Goal: Task Accomplishment & Management: Manage account settings

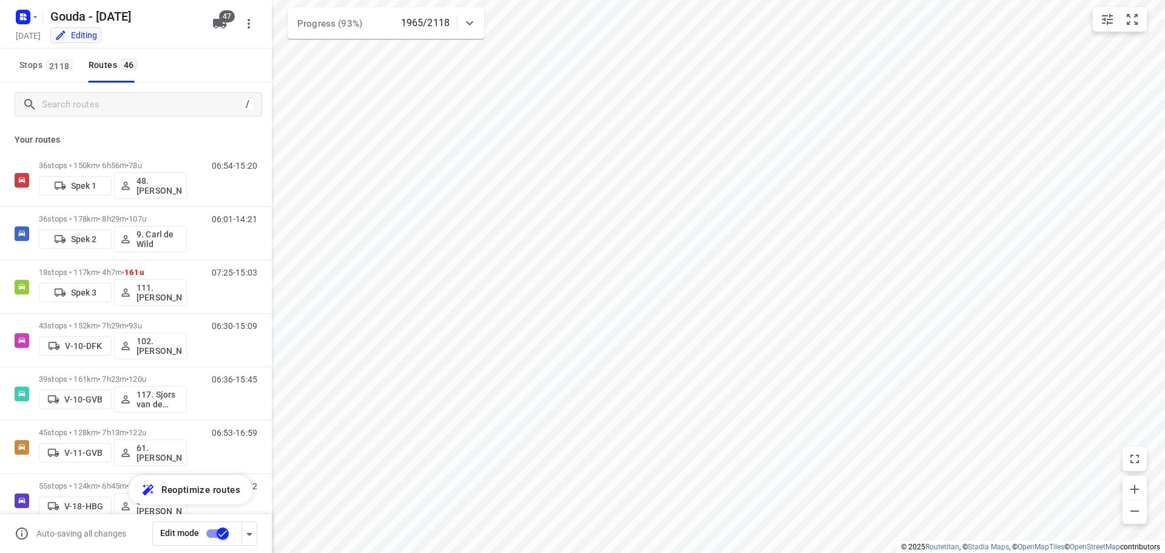
scroll to position [1902, 0]
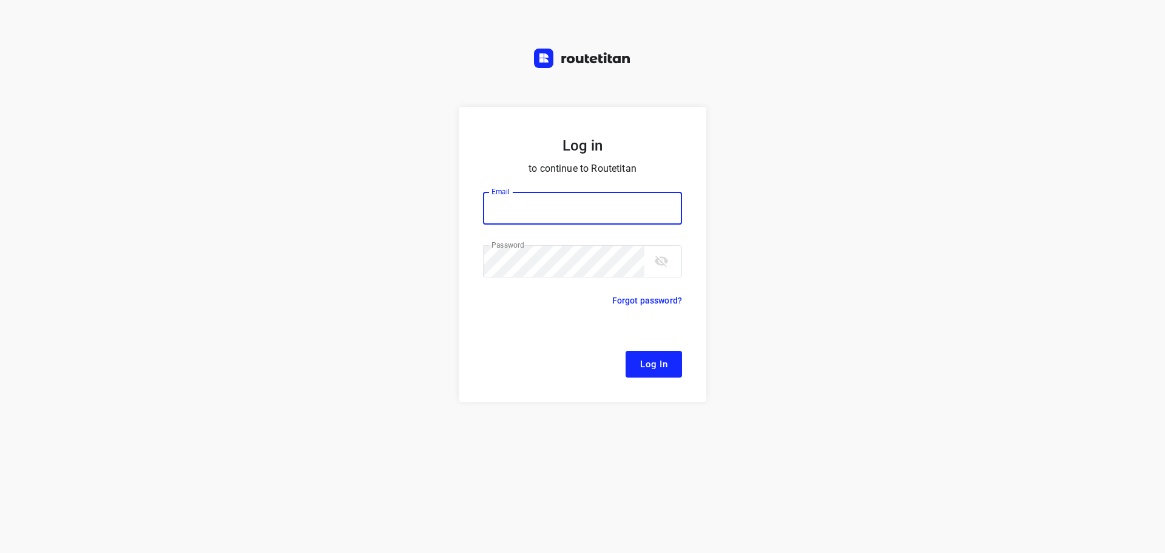
type input "[EMAIL_ADDRESS][DOMAIN_NAME]"
click at [654, 354] on button "Log In" at bounding box center [654, 364] width 56 height 27
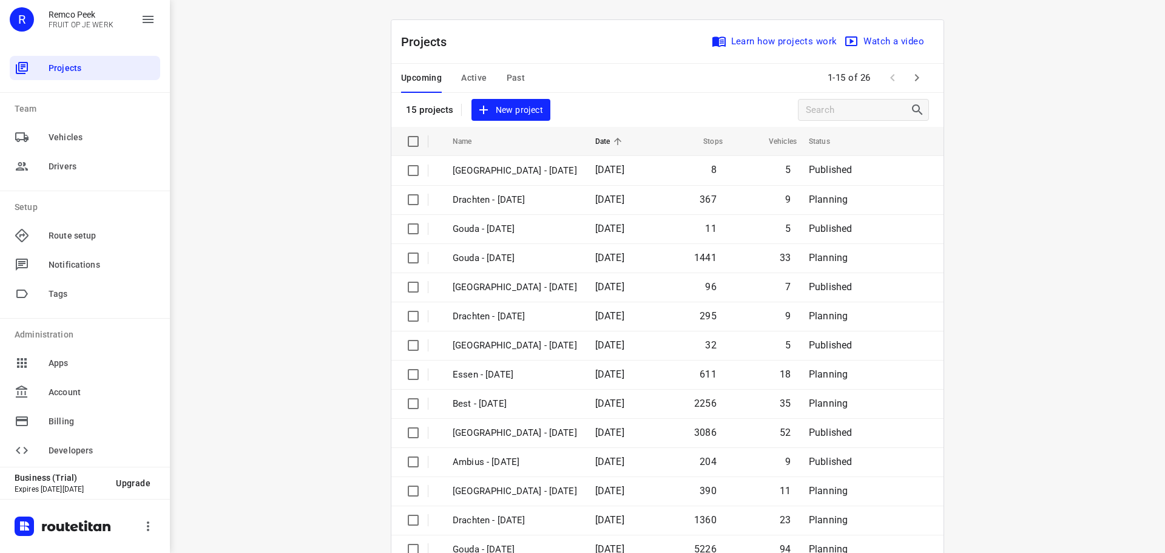
click at [473, 70] on span "Active" at bounding box center [473, 77] width 25 height 15
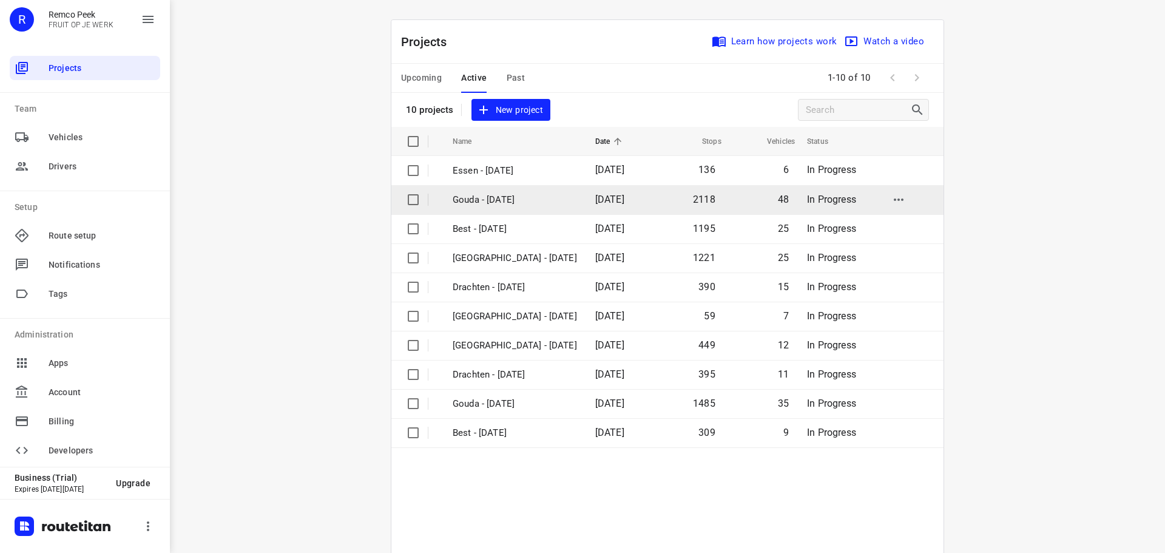
click at [494, 200] on p "Gouda - [DATE]" at bounding box center [515, 200] width 124 height 14
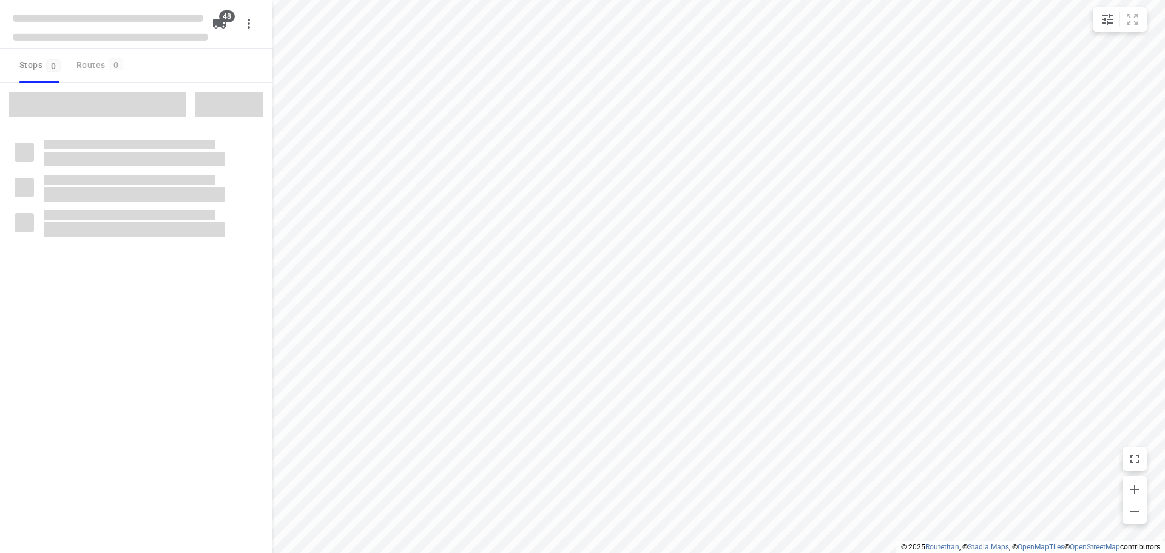
checkbox input "true"
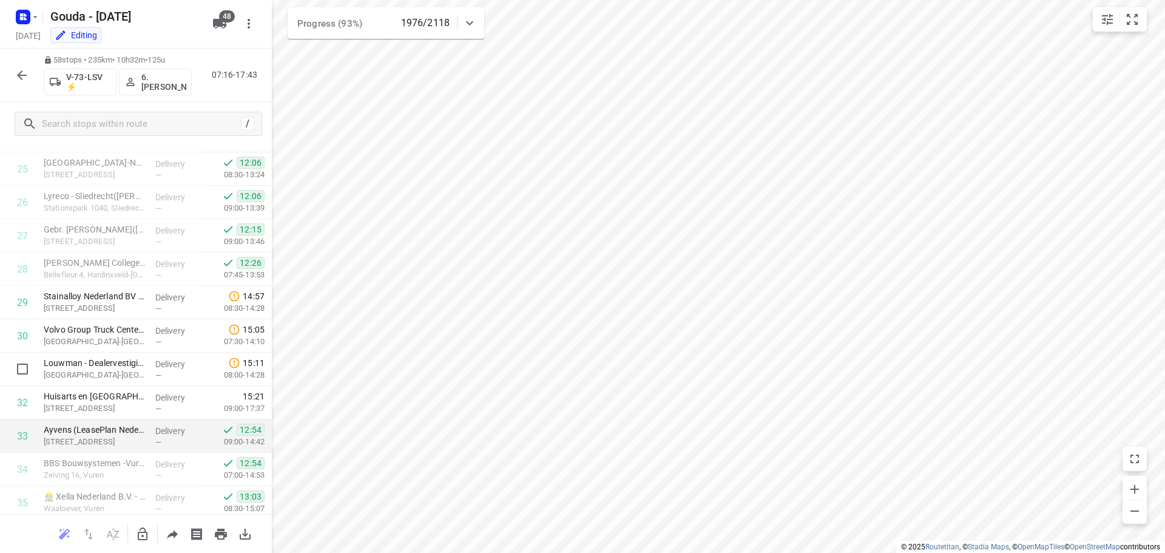
scroll to position [873, 0]
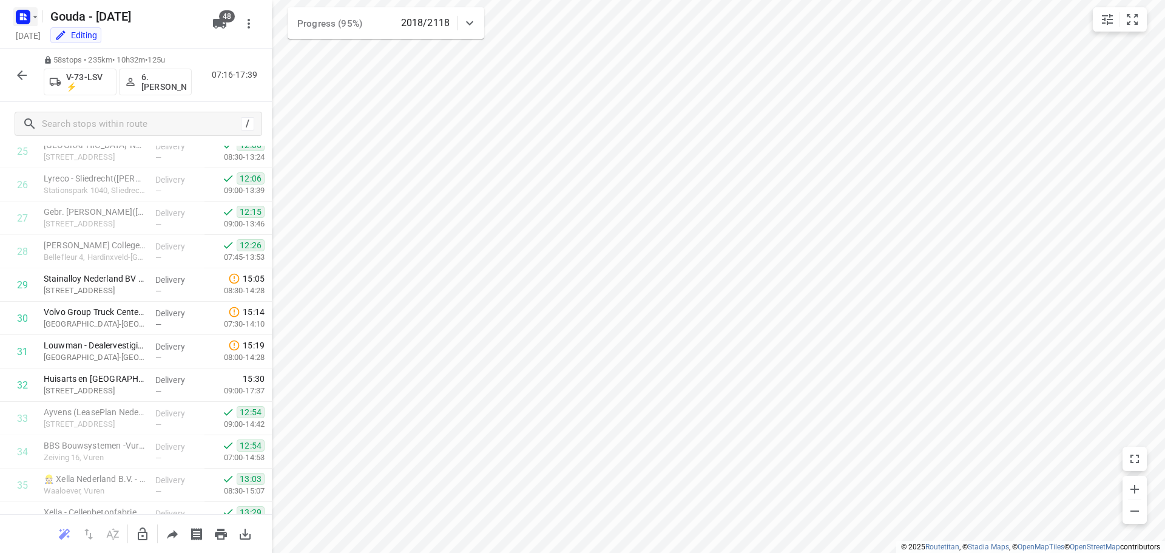
click at [33, 19] on icon "button" at bounding box center [35, 17] width 10 height 10
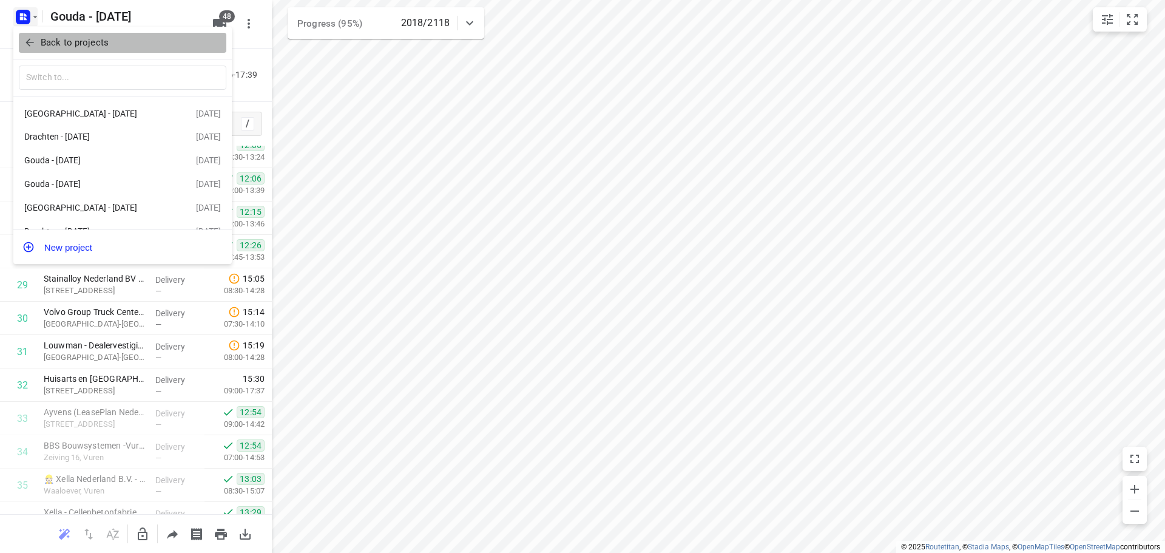
click at [33, 48] on icon "button" at bounding box center [30, 42] width 12 height 12
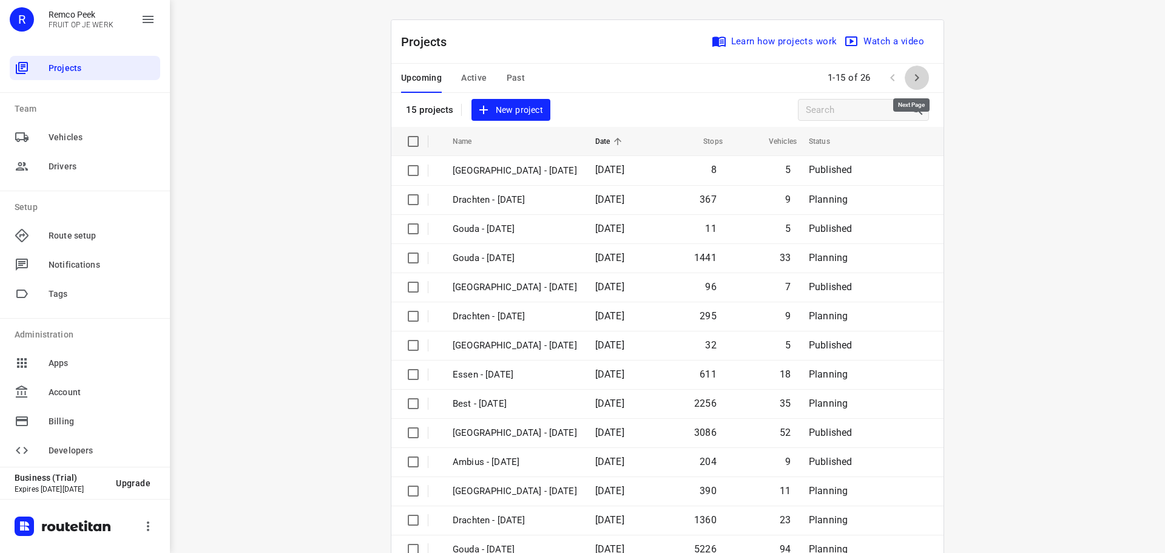
click at [914, 81] on icon "button" at bounding box center [917, 77] width 15 height 15
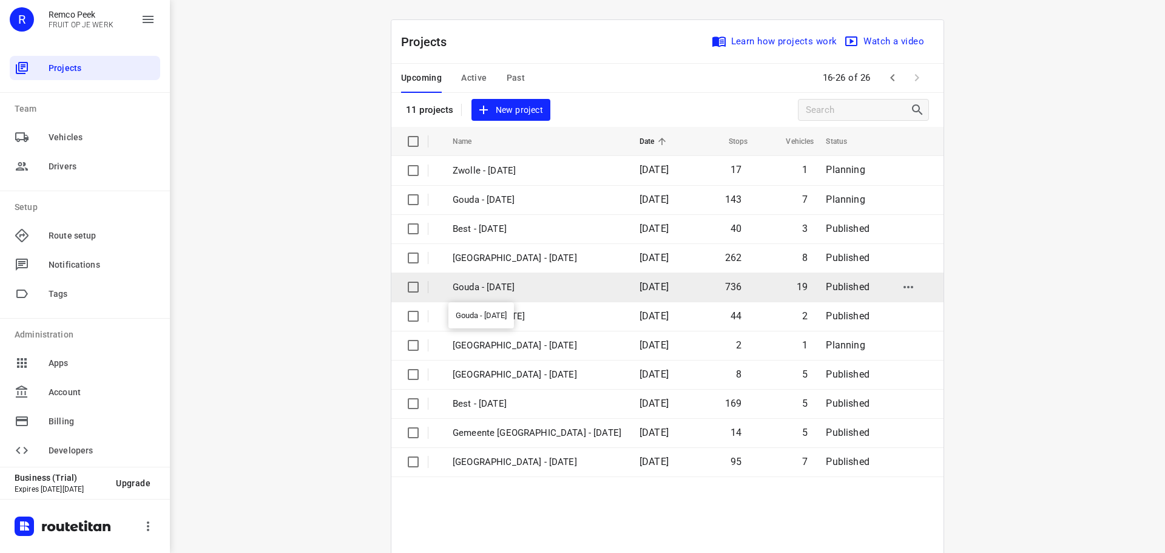
click at [508, 282] on p "Gouda - [DATE]" at bounding box center [537, 287] width 169 height 14
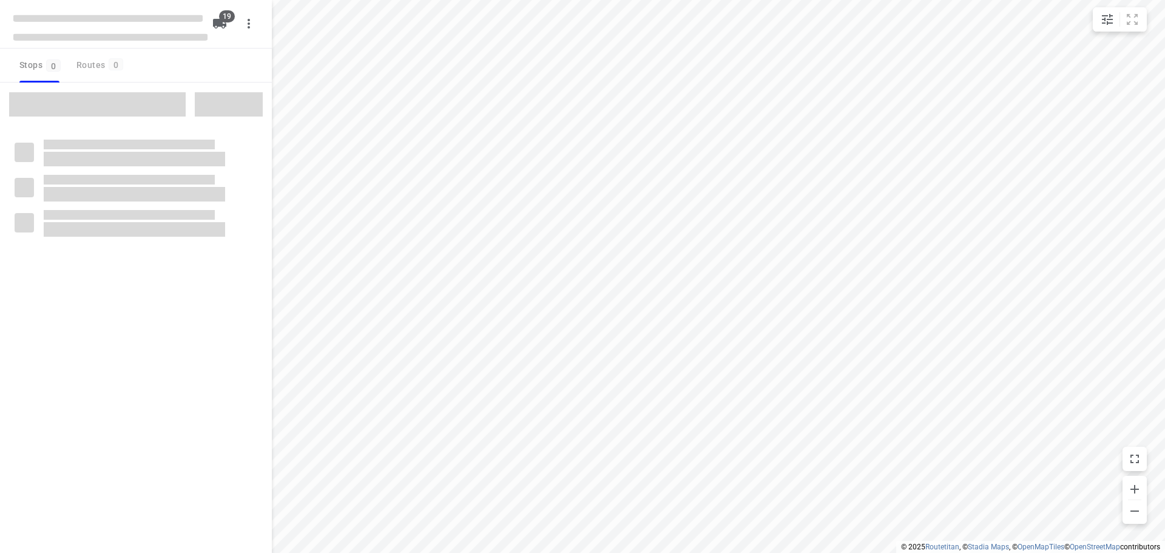
checkbox input "true"
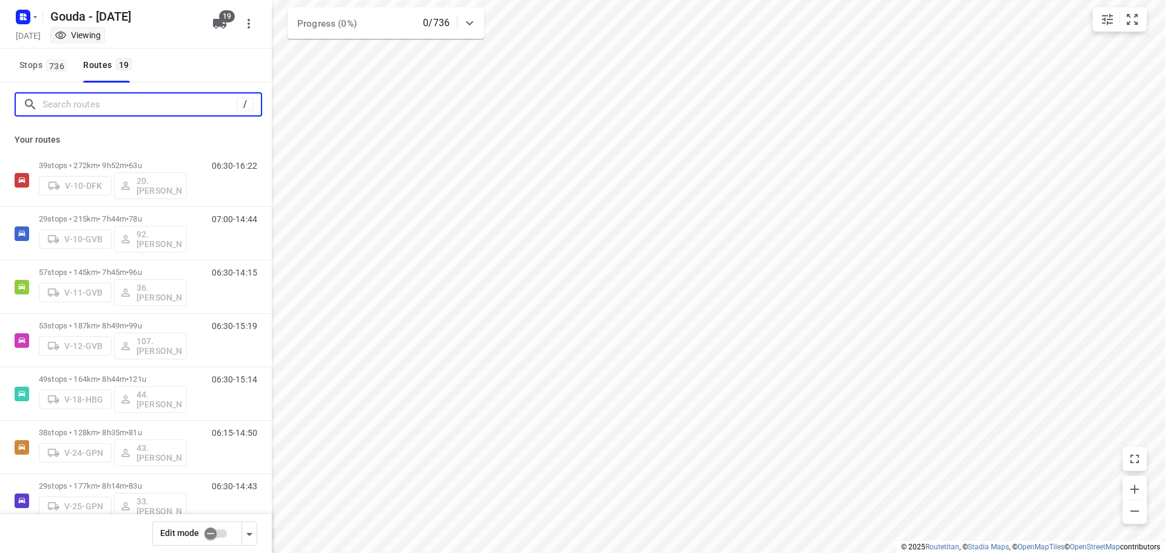
click at [107, 109] on input "Search routes" at bounding box center [139, 104] width 194 height 19
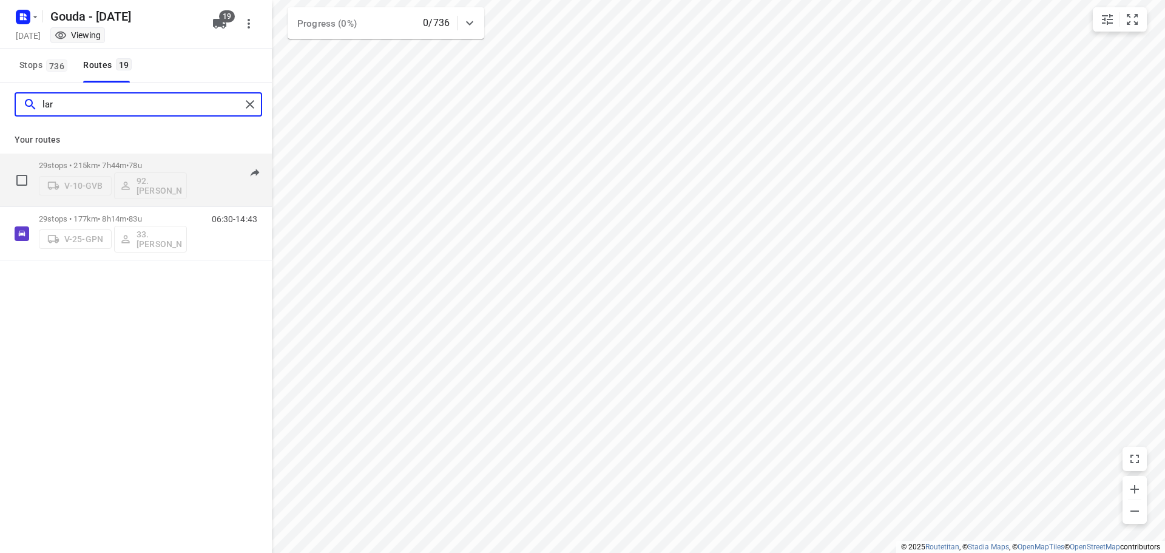
type input "lar"
click at [103, 169] on p "29 stops • 215km • 7h44m • 78u" at bounding box center [113, 165] width 148 height 9
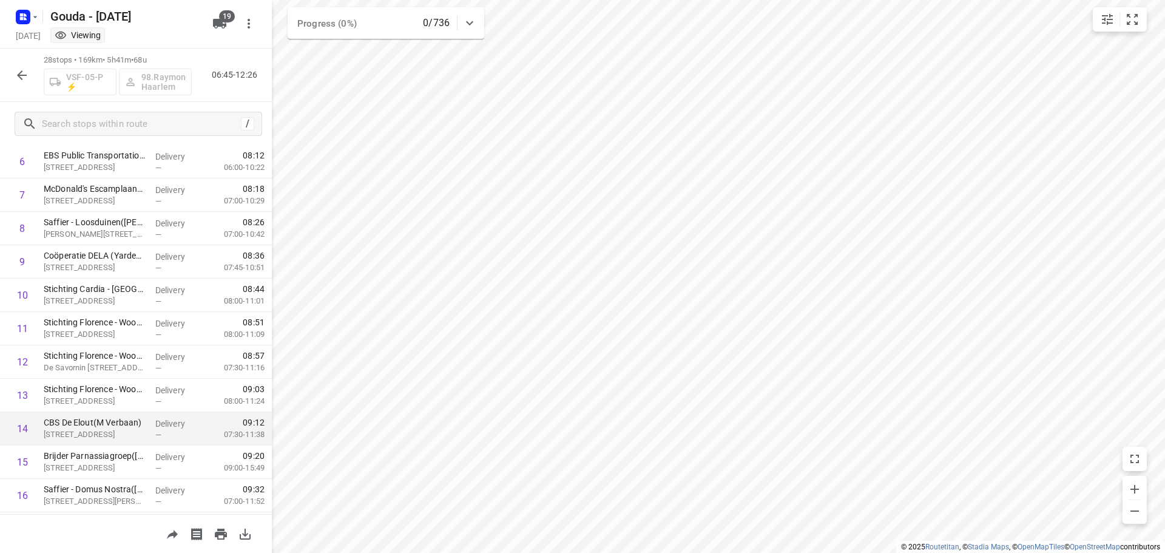
scroll to position [364, 0]
